Goal: Information Seeking & Learning: Learn about a topic

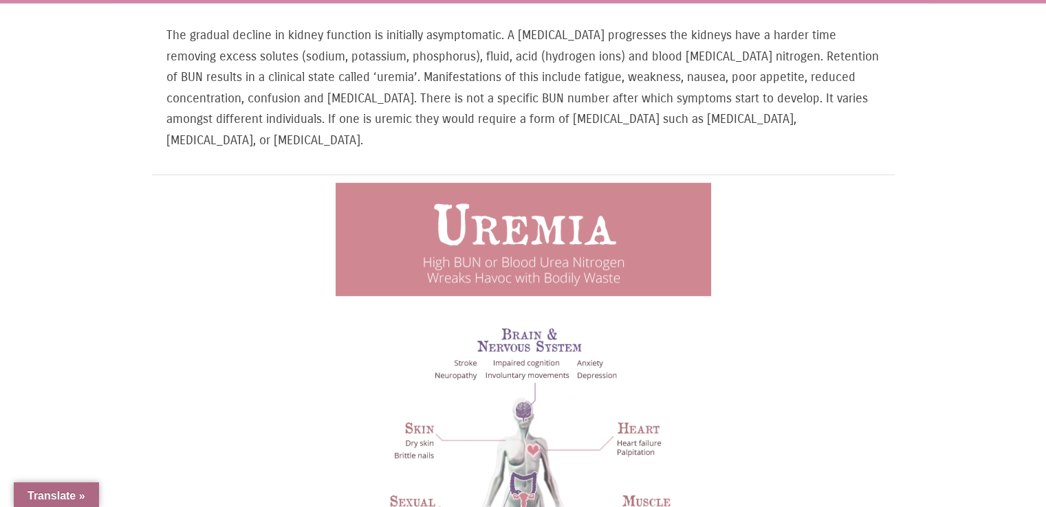
select select "Language Translate Widget"
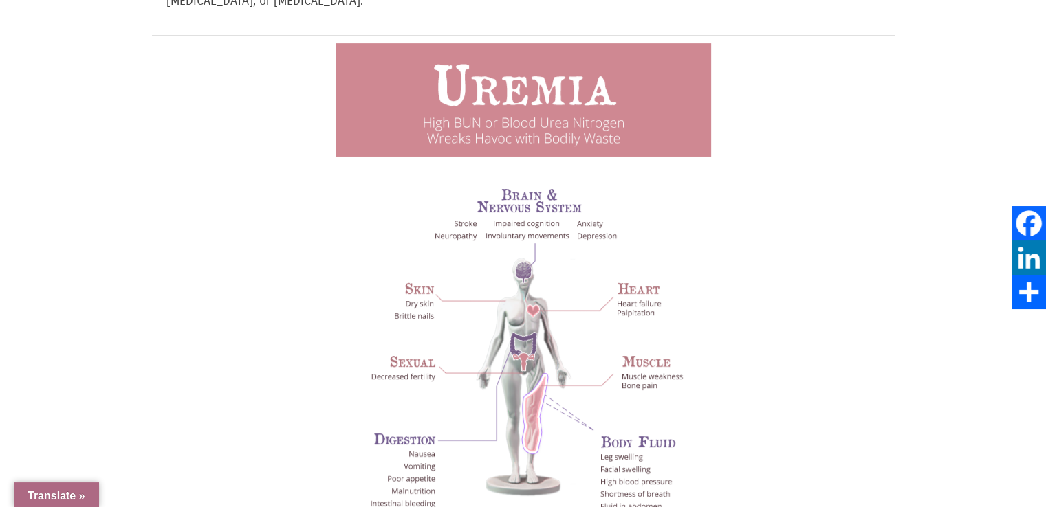
scroll to position [397, 0]
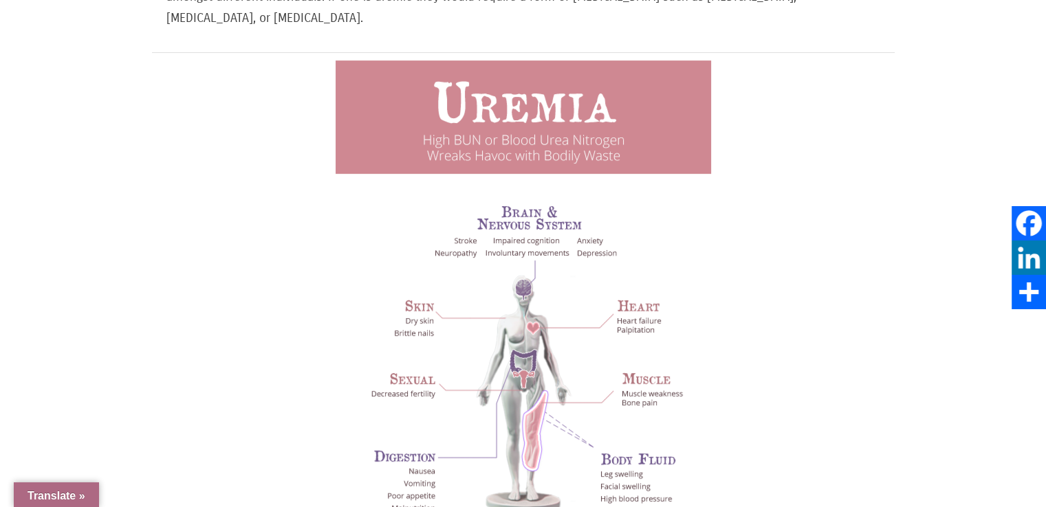
click at [143, 144] on div "The gradual decline in kidney function is initially asymptomatic. A [MEDICAL_DA…" at bounding box center [523, 504] width 825 height 1246
drag, startPoint x: 762, startPoint y: 270, endPoint x: 771, endPoint y: 240, distance: 31.7
click at [762, 270] on div at bounding box center [522, 336] width 713 height 553
click at [523, 272] on img at bounding box center [522, 336] width 375 height 553
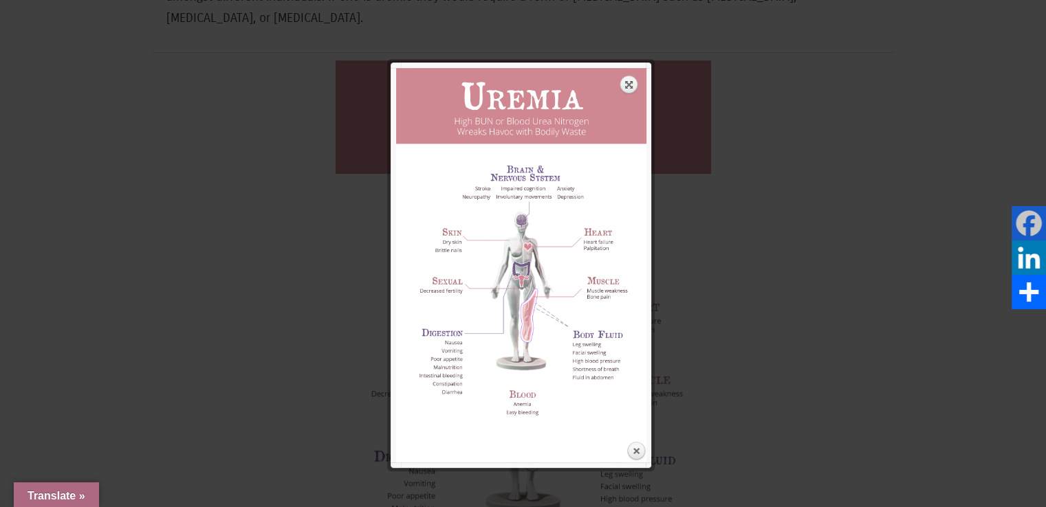
click at [1040, 225] on link "Facebook" at bounding box center [1028, 223] width 34 height 34
click at [958, 232] on div at bounding box center [523, 455] width 1046 height 1705
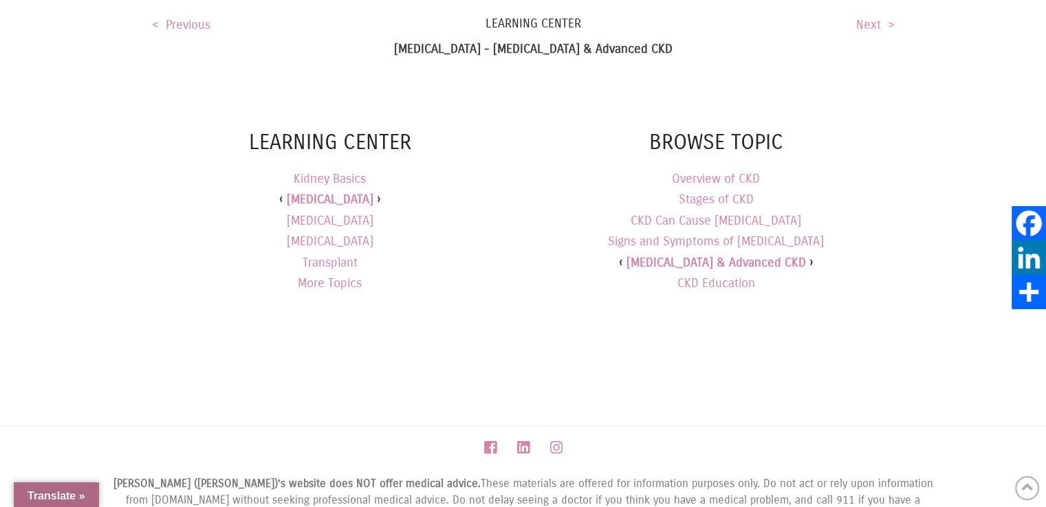
scroll to position [1197, 0]
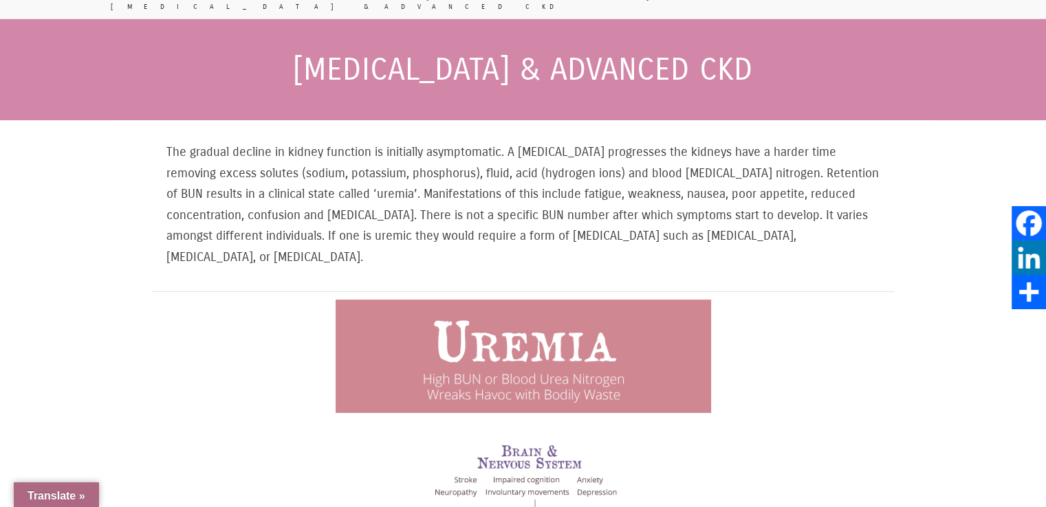
scroll to position [0, 0]
